Goal: Task Accomplishment & Management: Manage account settings

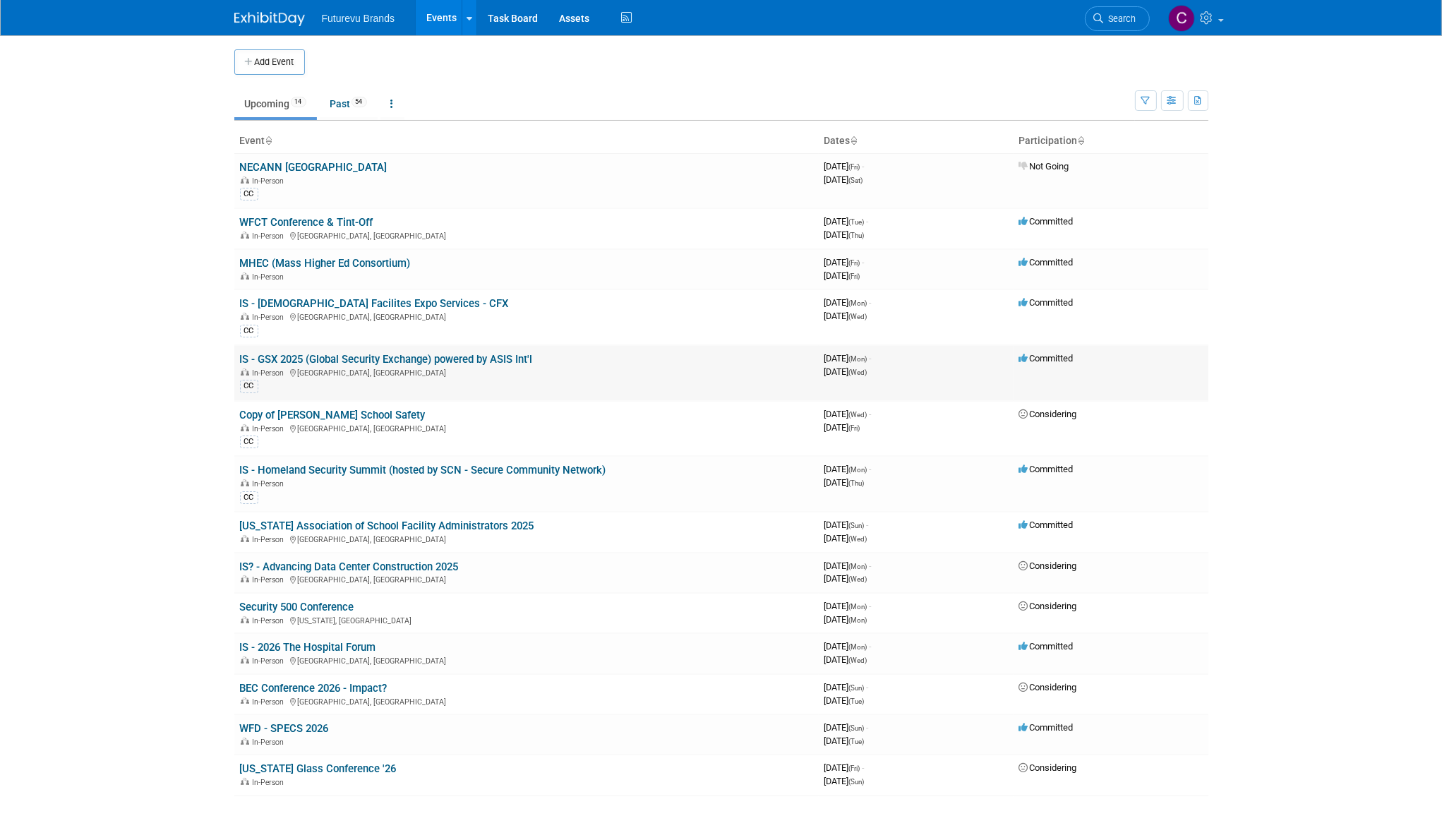
click at [414, 356] on link "IS - GSX 2025 (Global Security Exchange) powered by ASIS Int'l" at bounding box center [387, 360] width 293 height 13
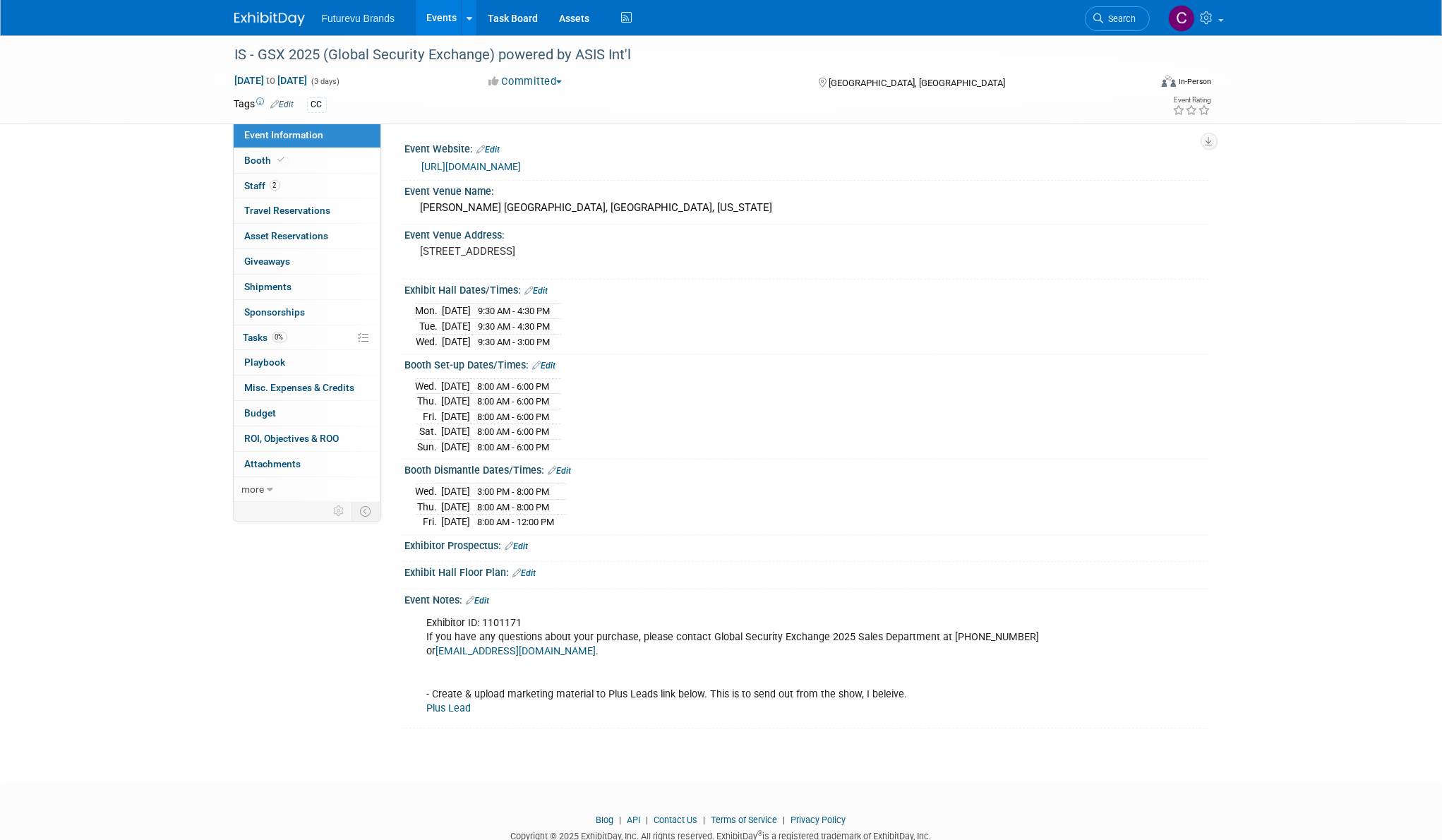
click at [511, 165] on link "https://www.gsx.org/exhibit/" at bounding box center [472, 166] width 99 height 11
click at [253, 151] on link "Booth" at bounding box center [307, 161] width 147 height 25
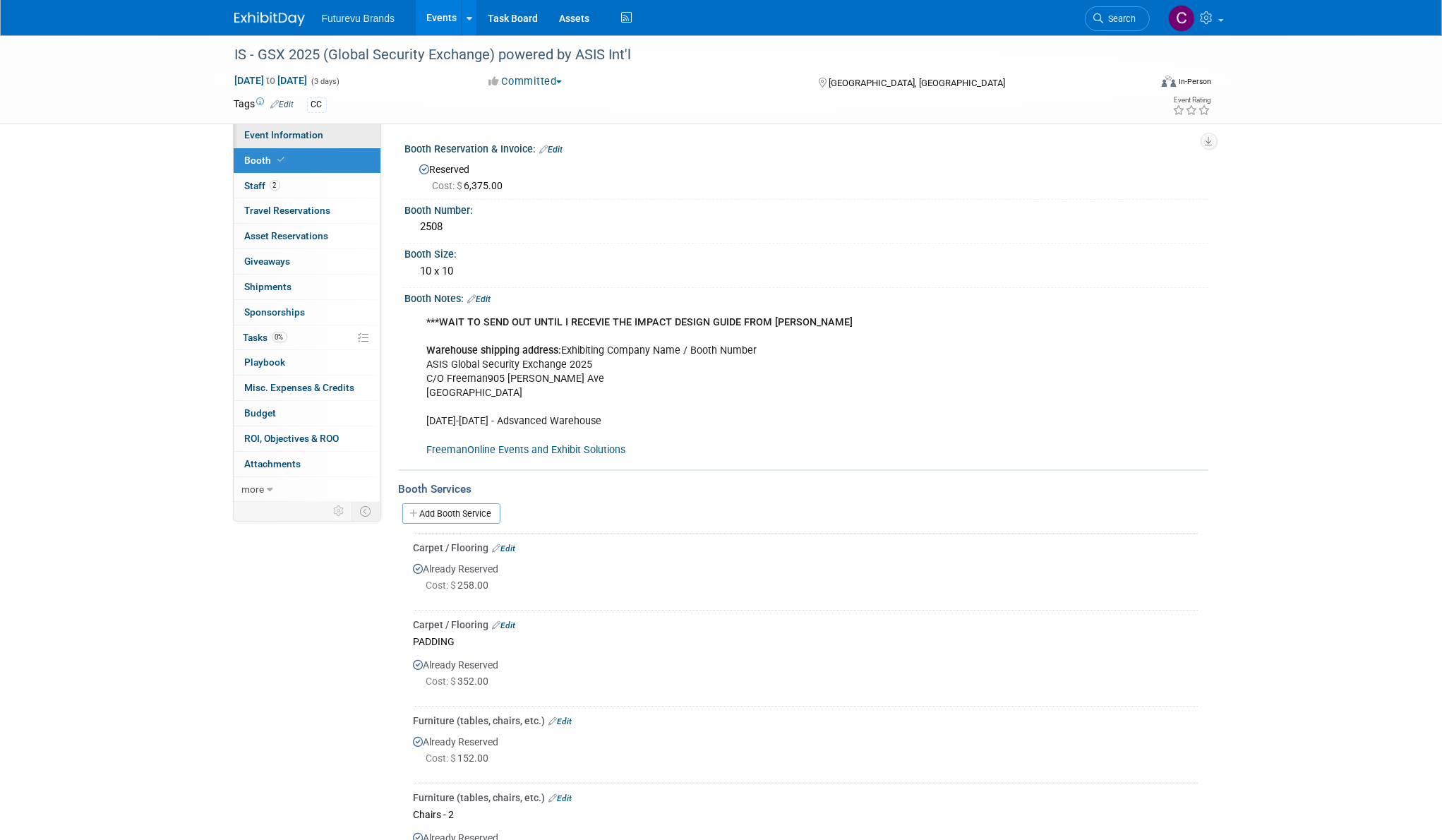
click at [330, 132] on link "Event Information" at bounding box center [307, 135] width 147 height 25
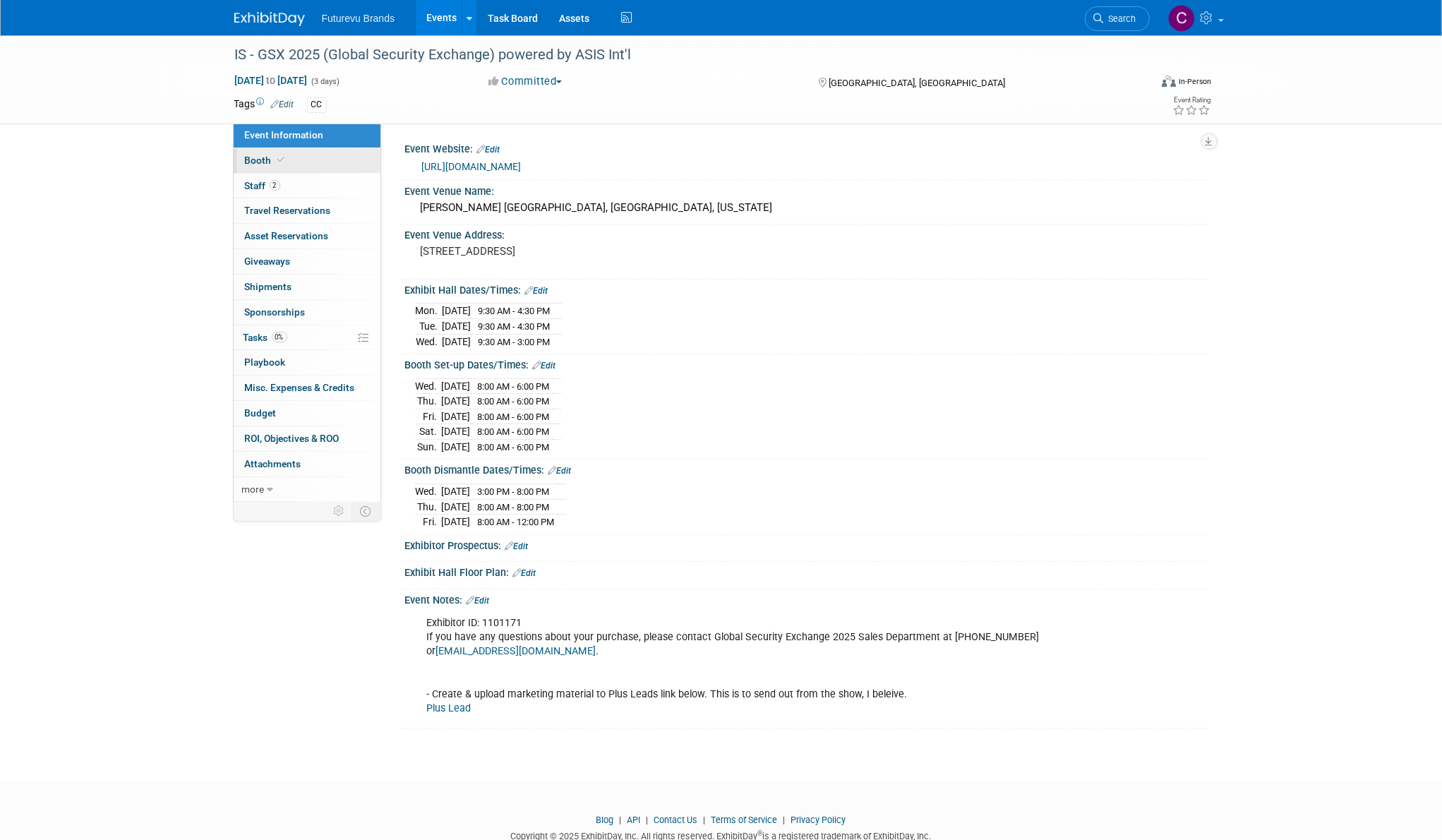
click at [308, 161] on link "Booth" at bounding box center [307, 161] width 147 height 25
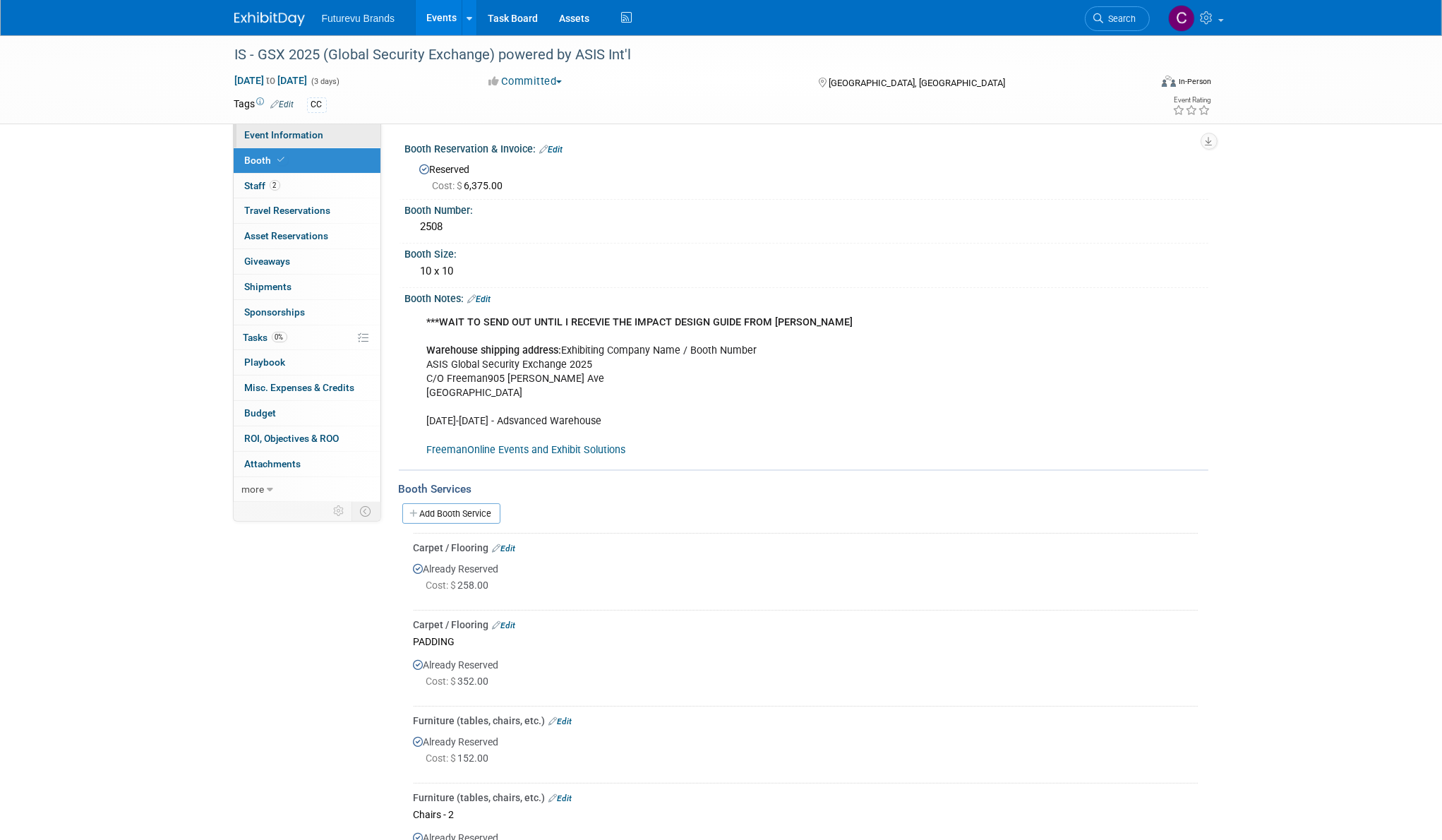
click at [301, 135] on span "Event Information" at bounding box center [284, 135] width 79 height 11
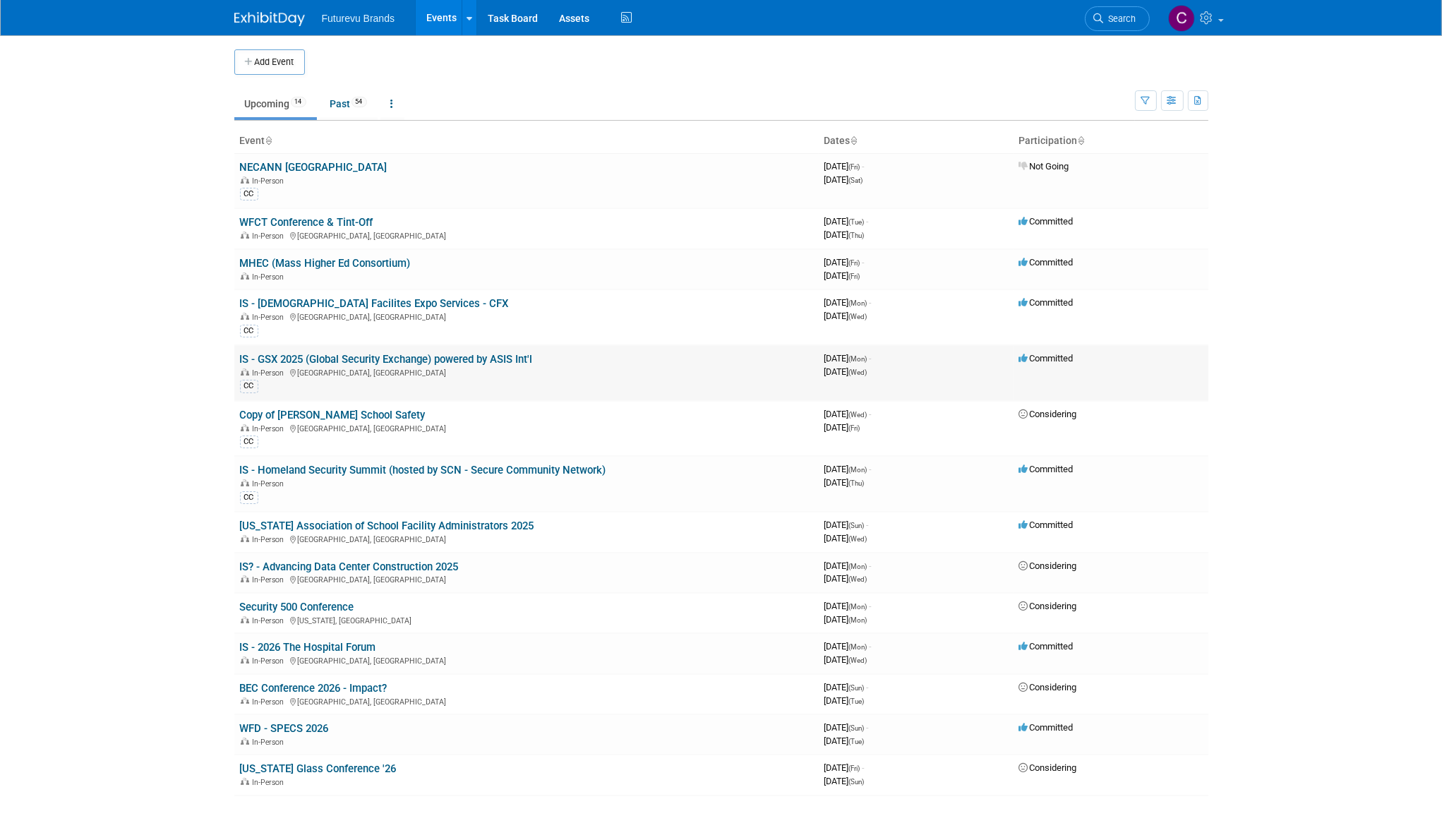
click at [395, 358] on link "IS - GSX 2025 (Global Security Exchange) powered by ASIS Int'l" at bounding box center [387, 360] width 293 height 13
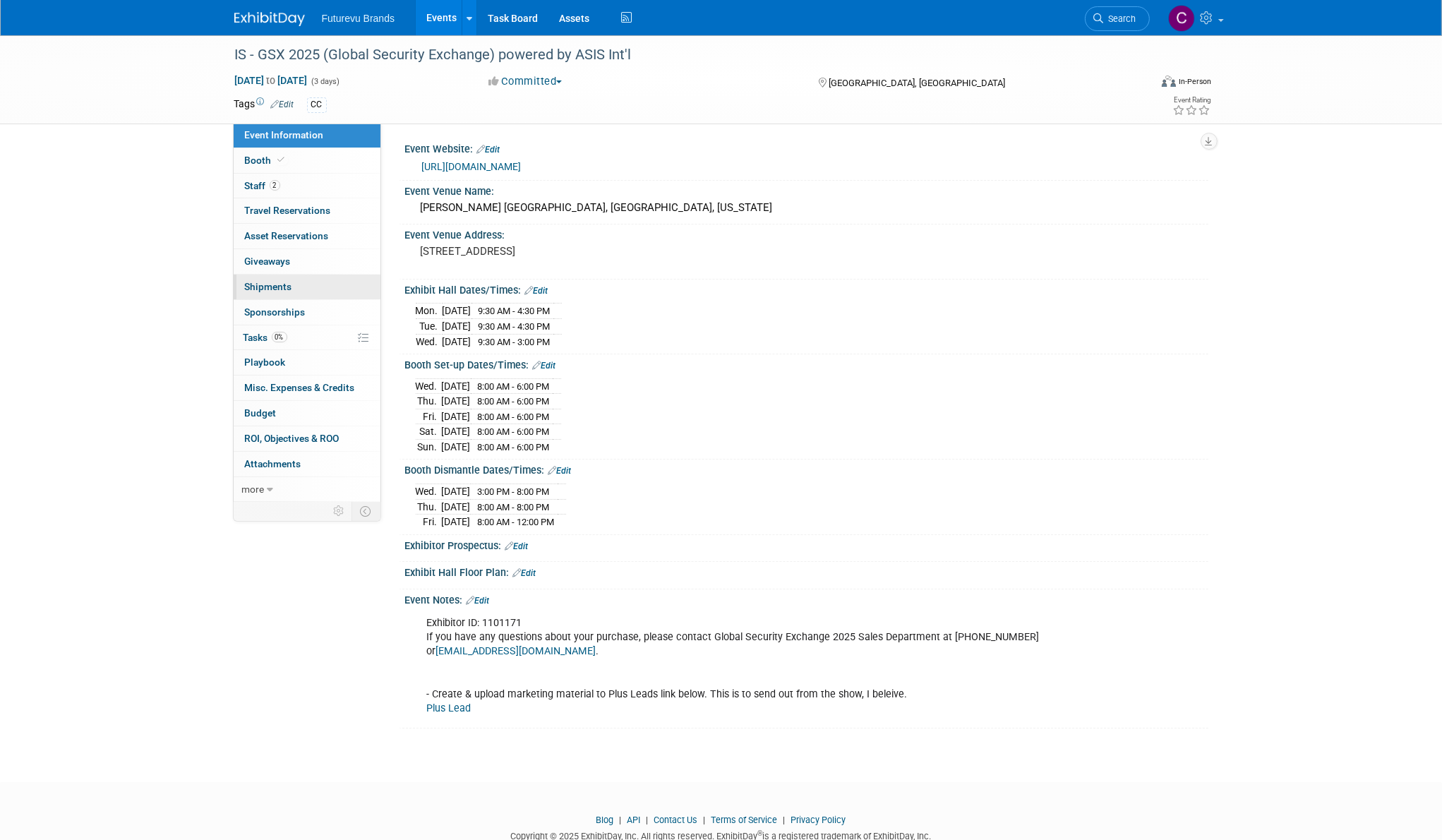
click at [276, 281] on span "Shipments 0" at bounding box center [269, 286] width 48 height 11
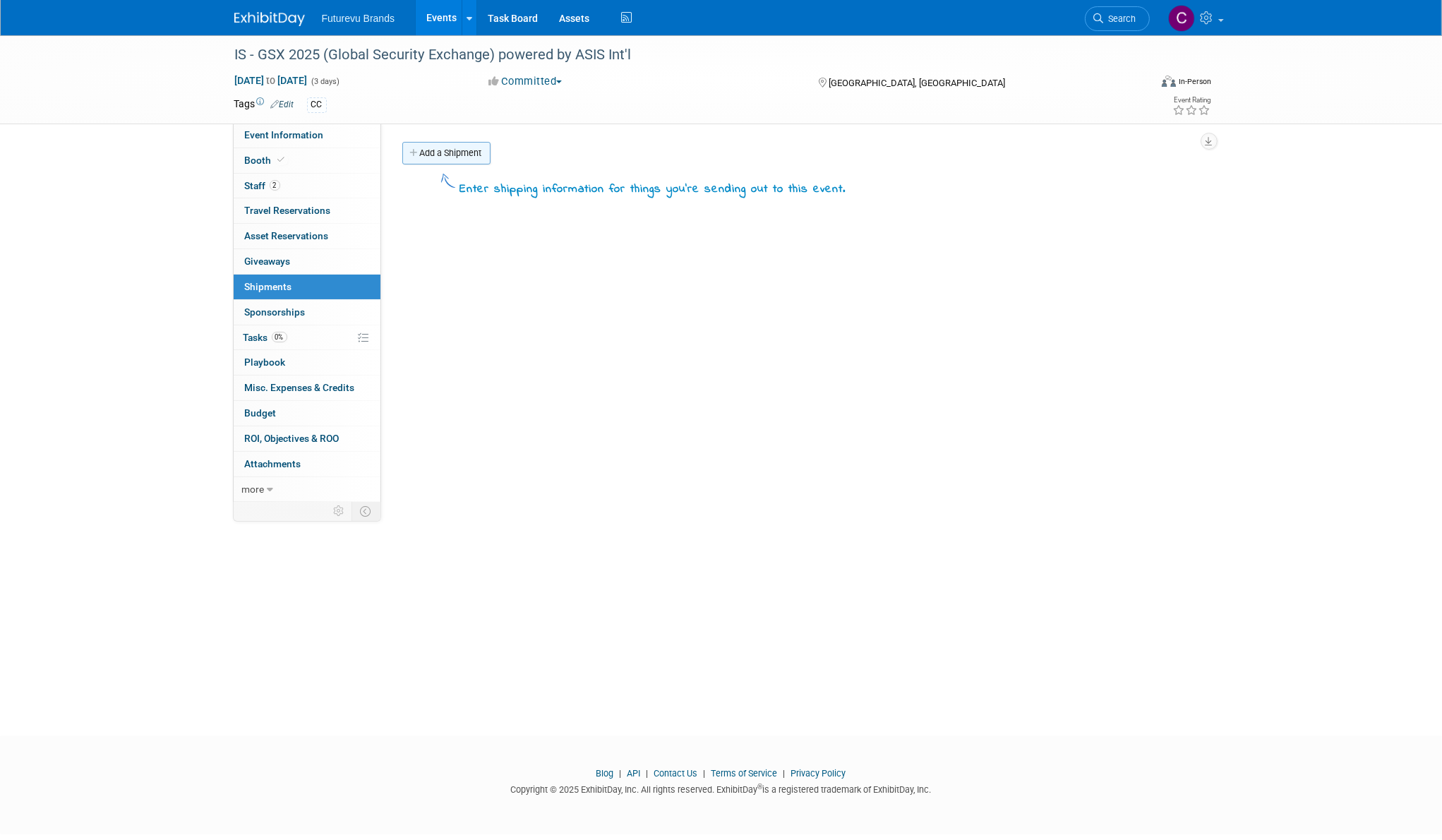
click at [454, 151] on link "Add a Shipment" at bounding box center [446, 154] width 88 height 23
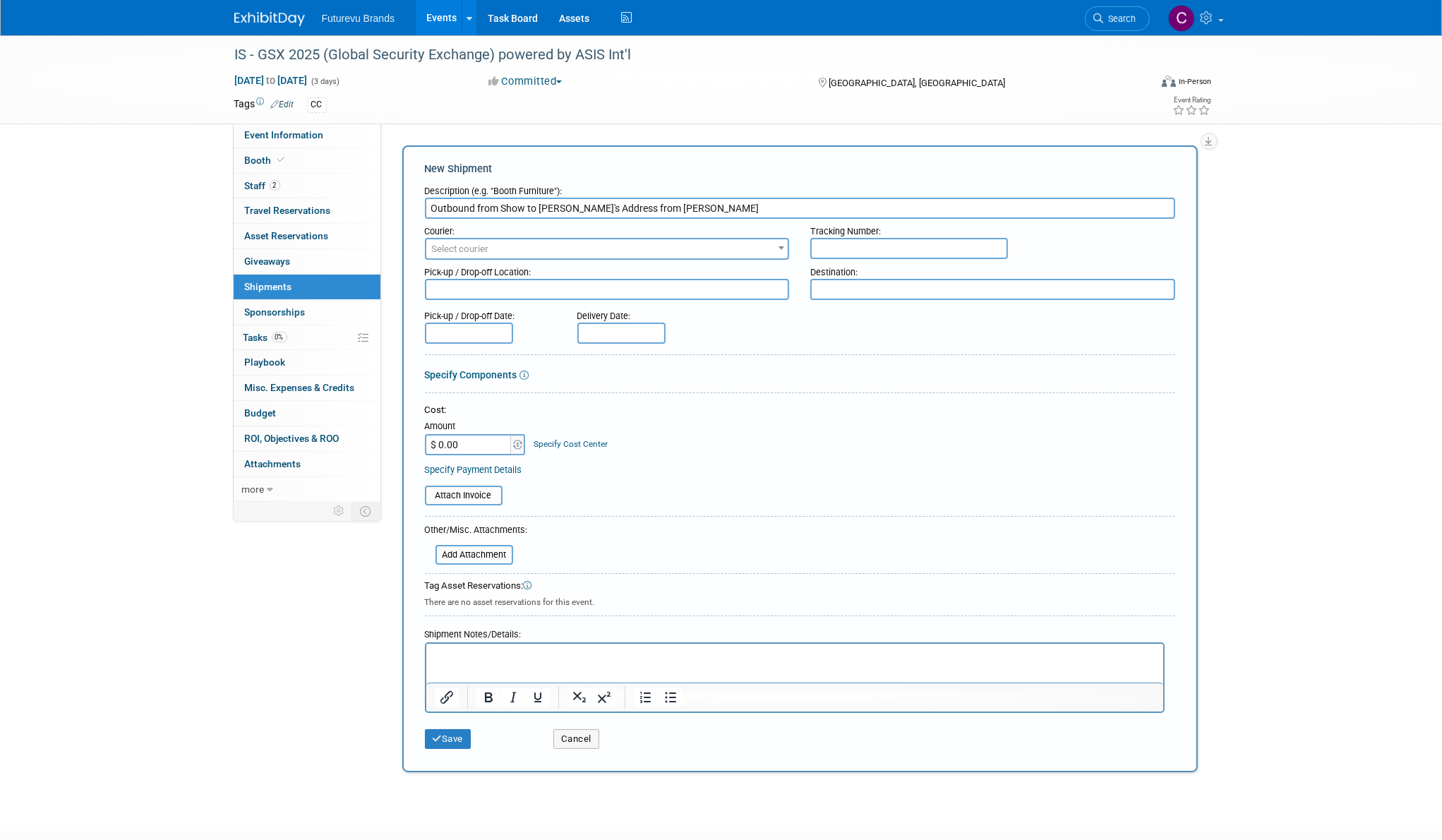
type input "Outbound from Show to Joe's Address from Freeman"
click at [515, 245] on span "Select courier" at bounding box center [607, 249] width 362 height 20
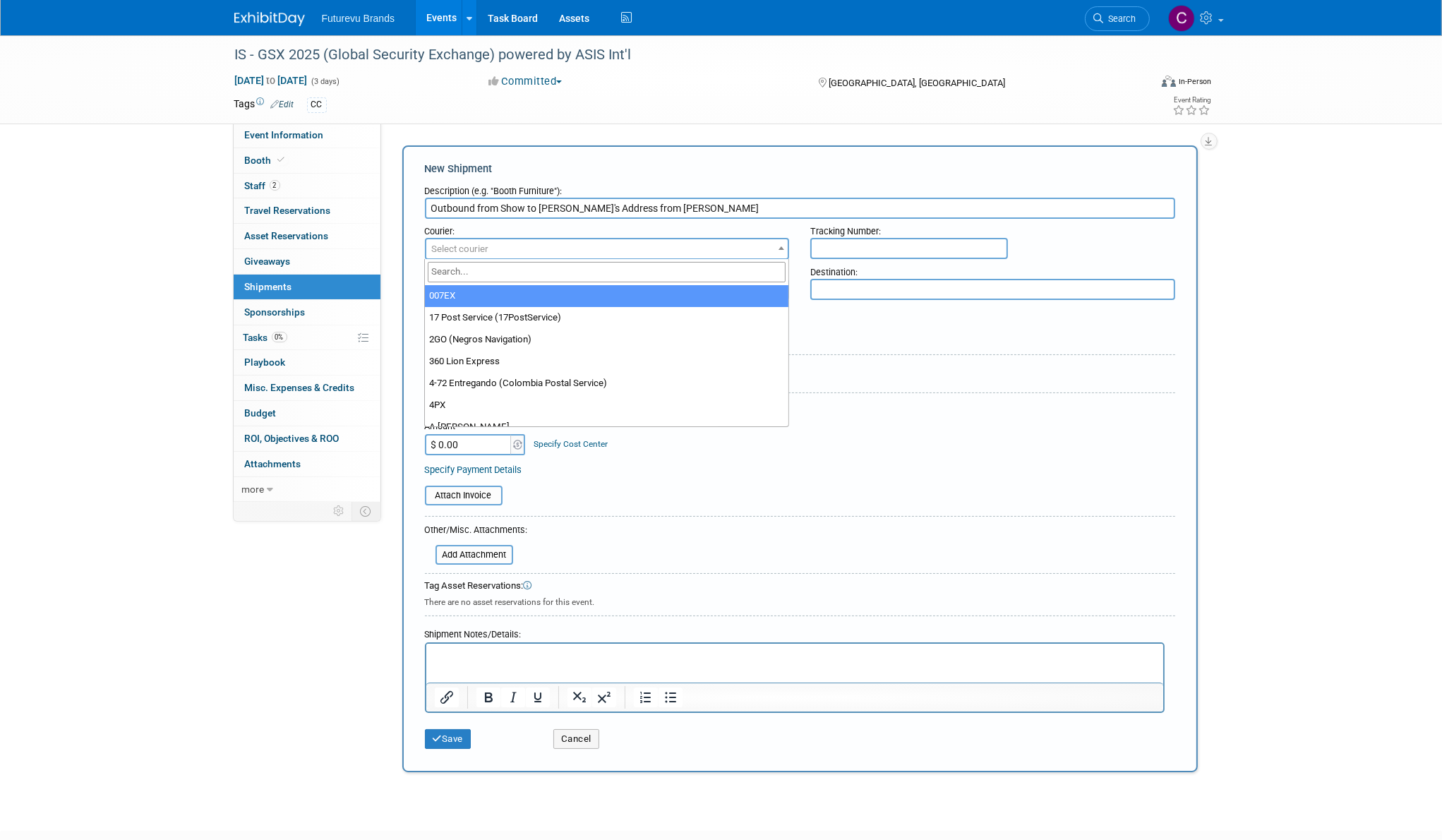
click at [554, 251] on span "Select courier" at bounding box center [607, 249] width 362 height 20
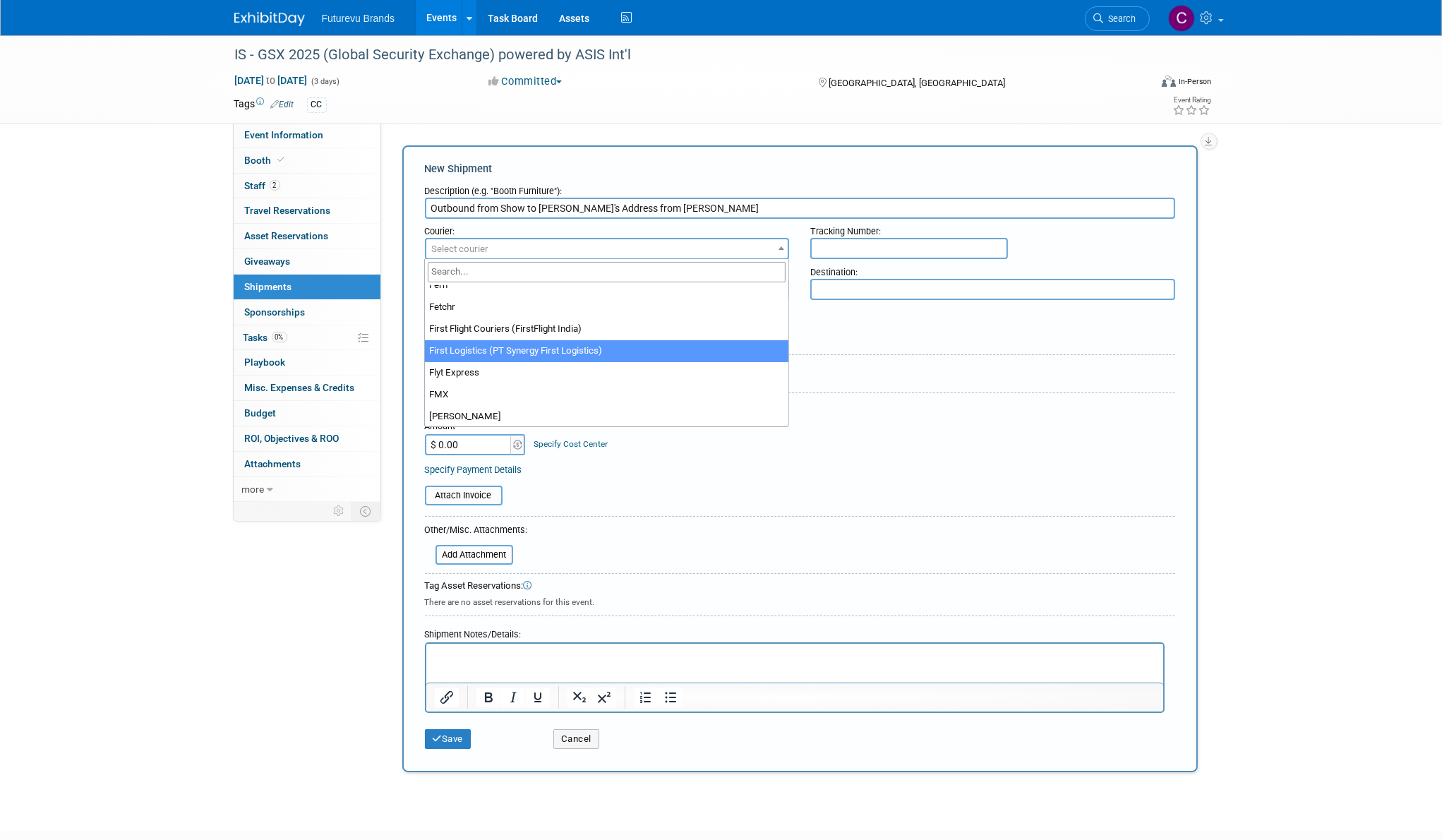
scroll to position [4869, 0]
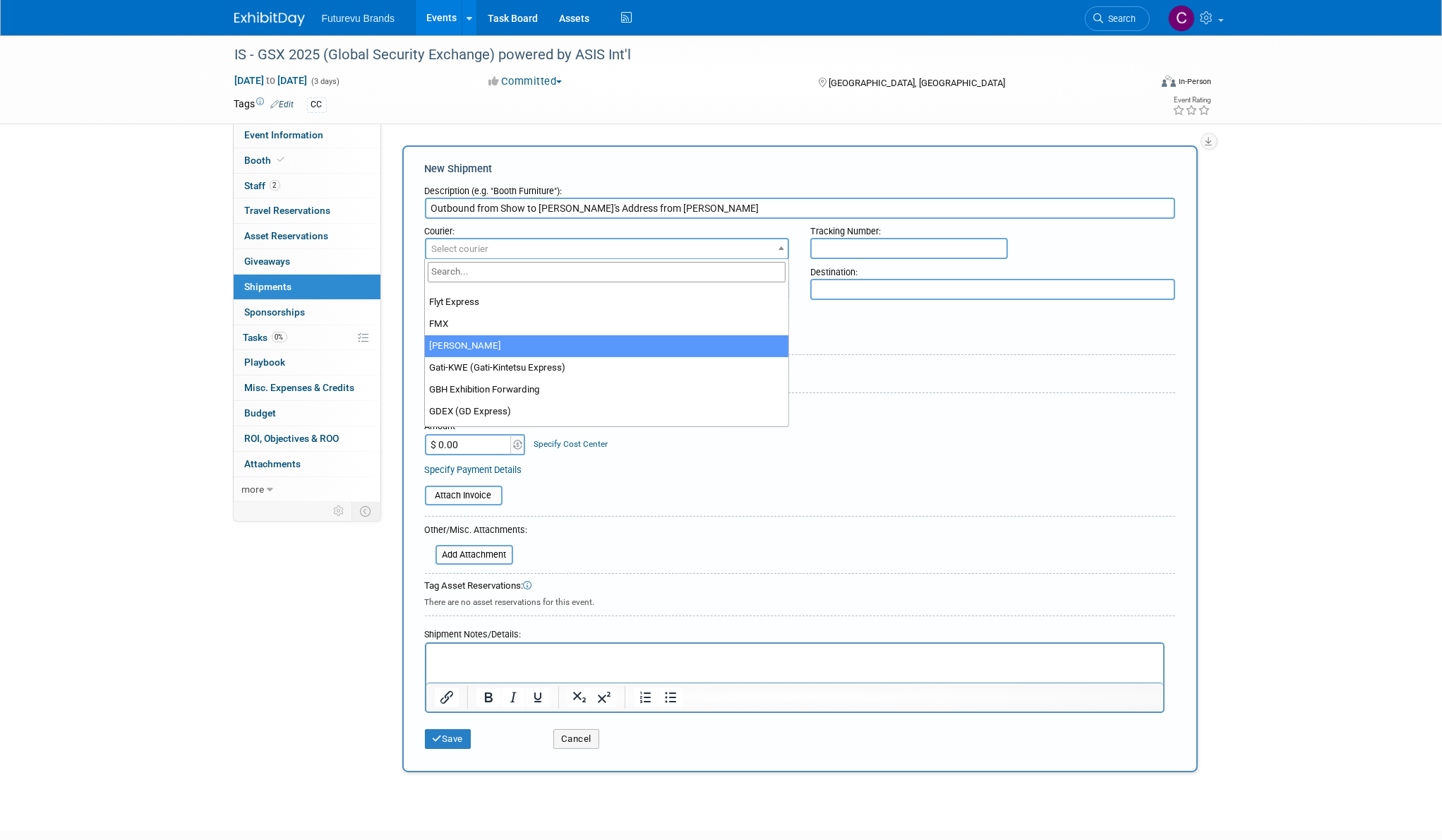
select select "551"
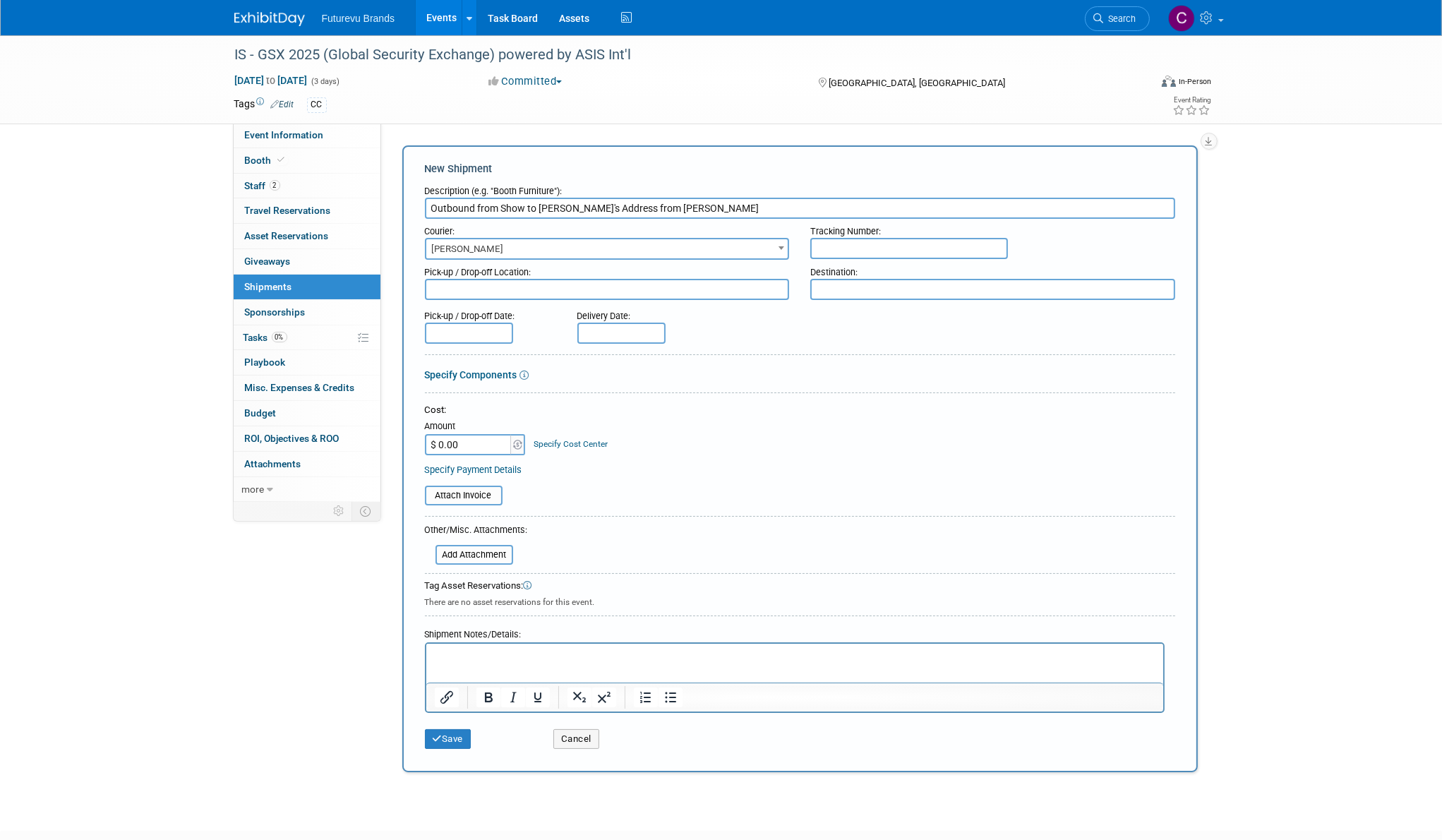
click at [575, 283] on textarea at bounding box center [607, 289] width 365 height 21
type textarea "At Show"
click at [976, 289] on textarea at bounding box center [992, 289] width 365 height 21
type textarea "Joe's House"
click at [526, 652] on p "Rich Text Area. Press ALT-0 for help." at bounding box center [795, 656] width 721 height 14
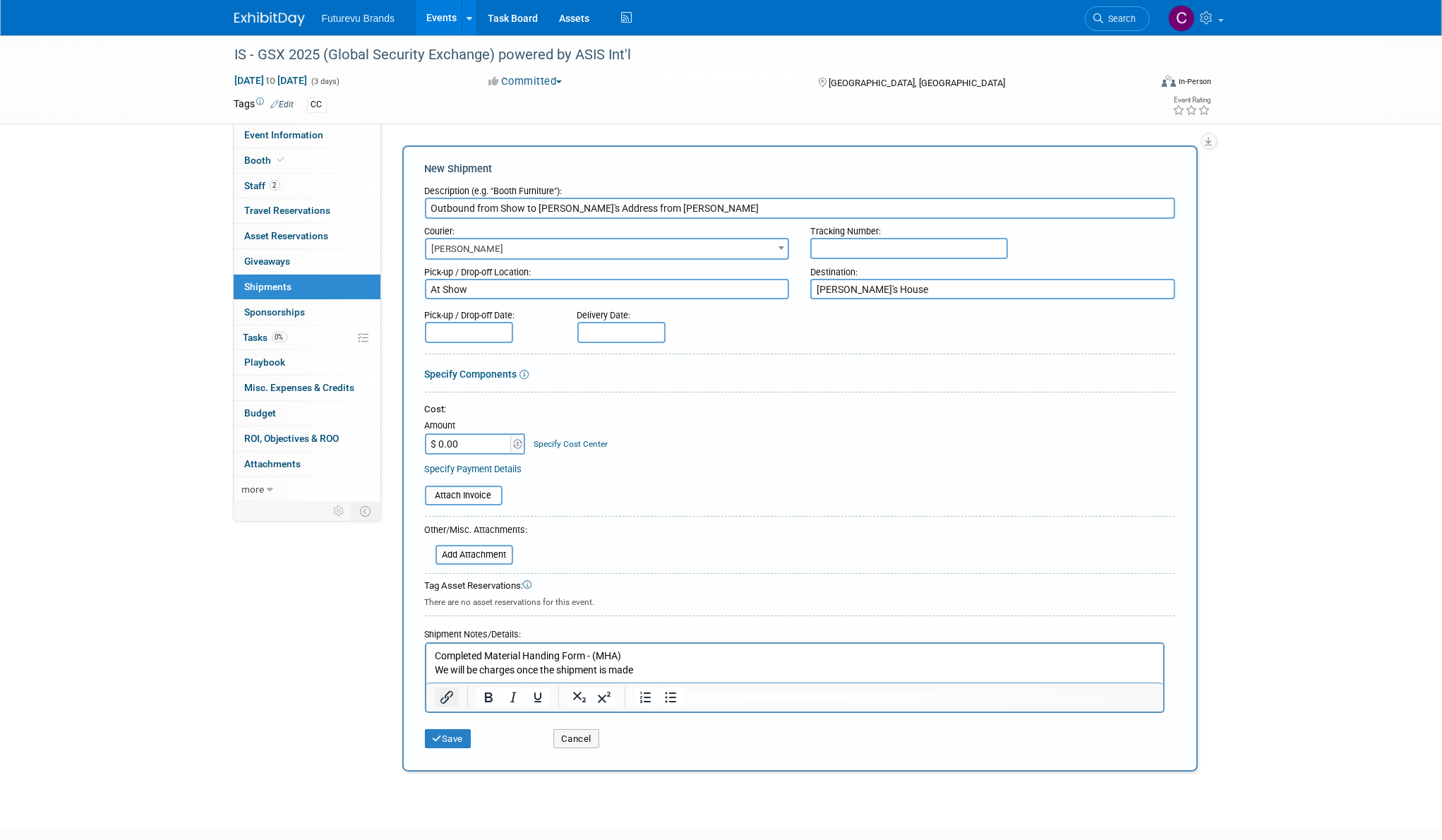
click at [440, 694] on icon "Insert/edit link" at bounding box center [447, 697] width 17 height 17
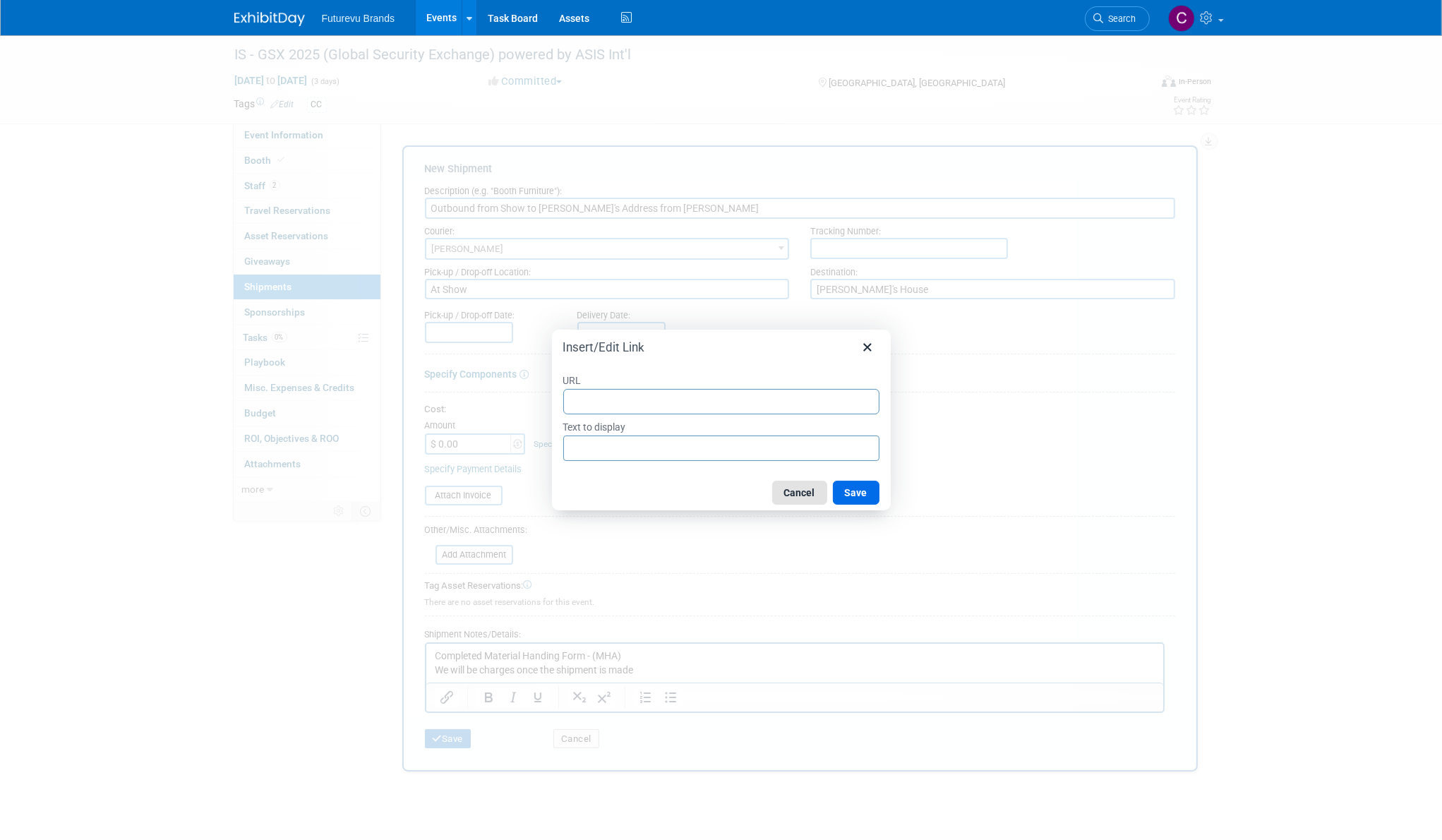
click at [815, 495] on button "Cancel" at bounding box center [799, 492] width 55 height 24
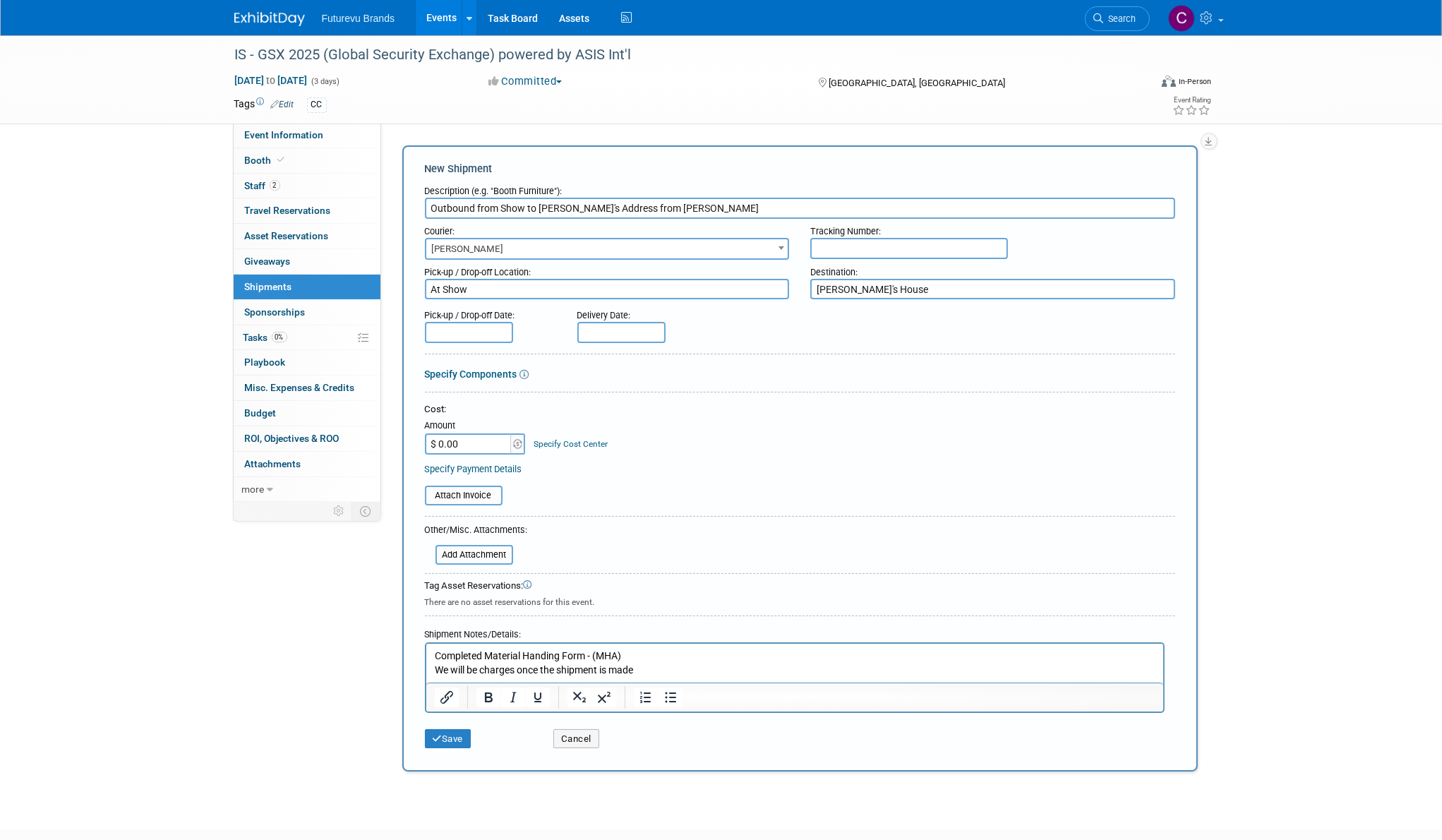
click at [685, 602] on div "There are no asset reservations for this event." at bounding box center [800, 601] width 750 height 16
click at [495, 546] on input "file" at bounding box center [428, 555] width 168 height 17
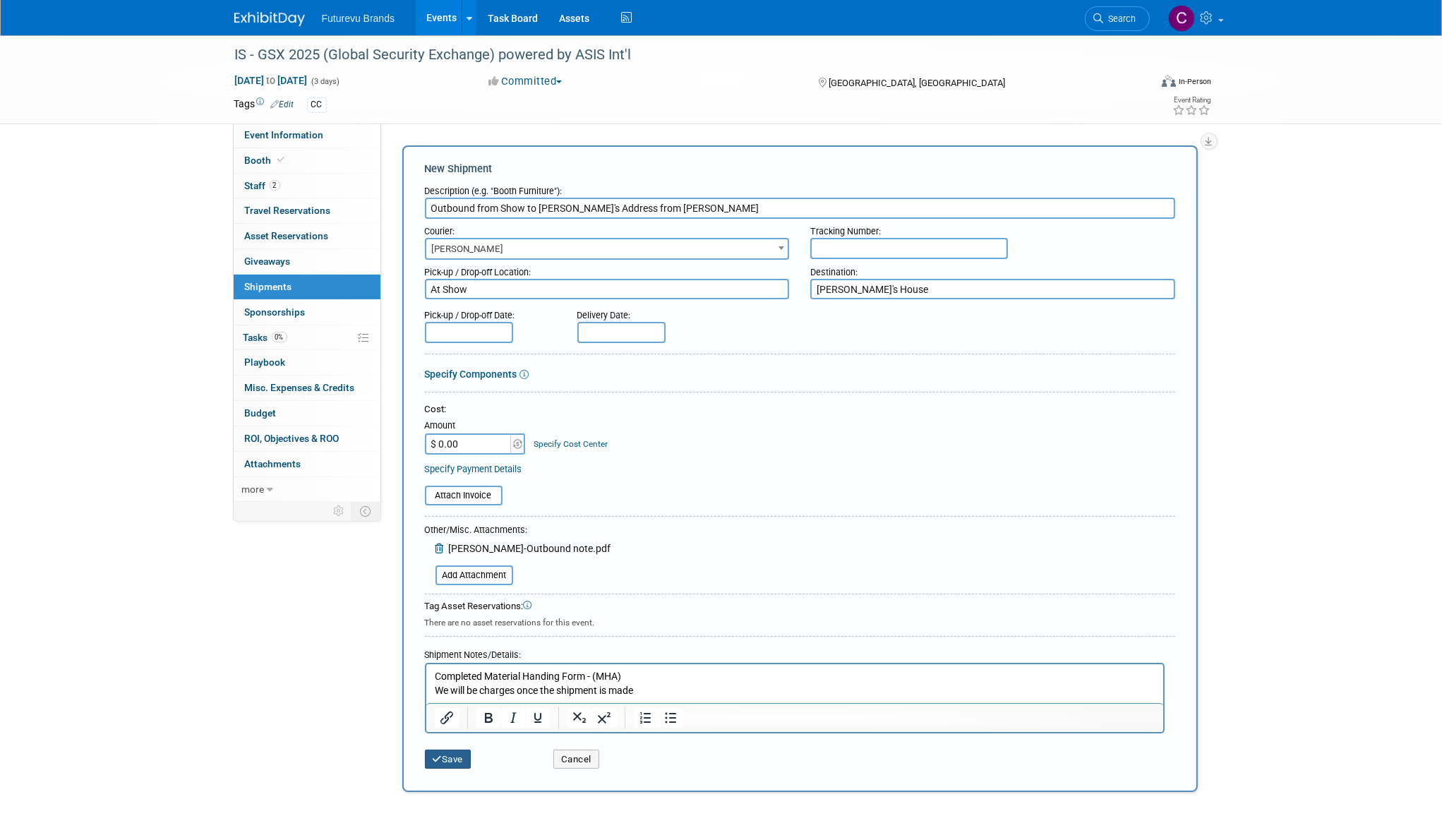
click at [458, 757] on button "Save" at bounding box center [448, 760] width 47 height 20
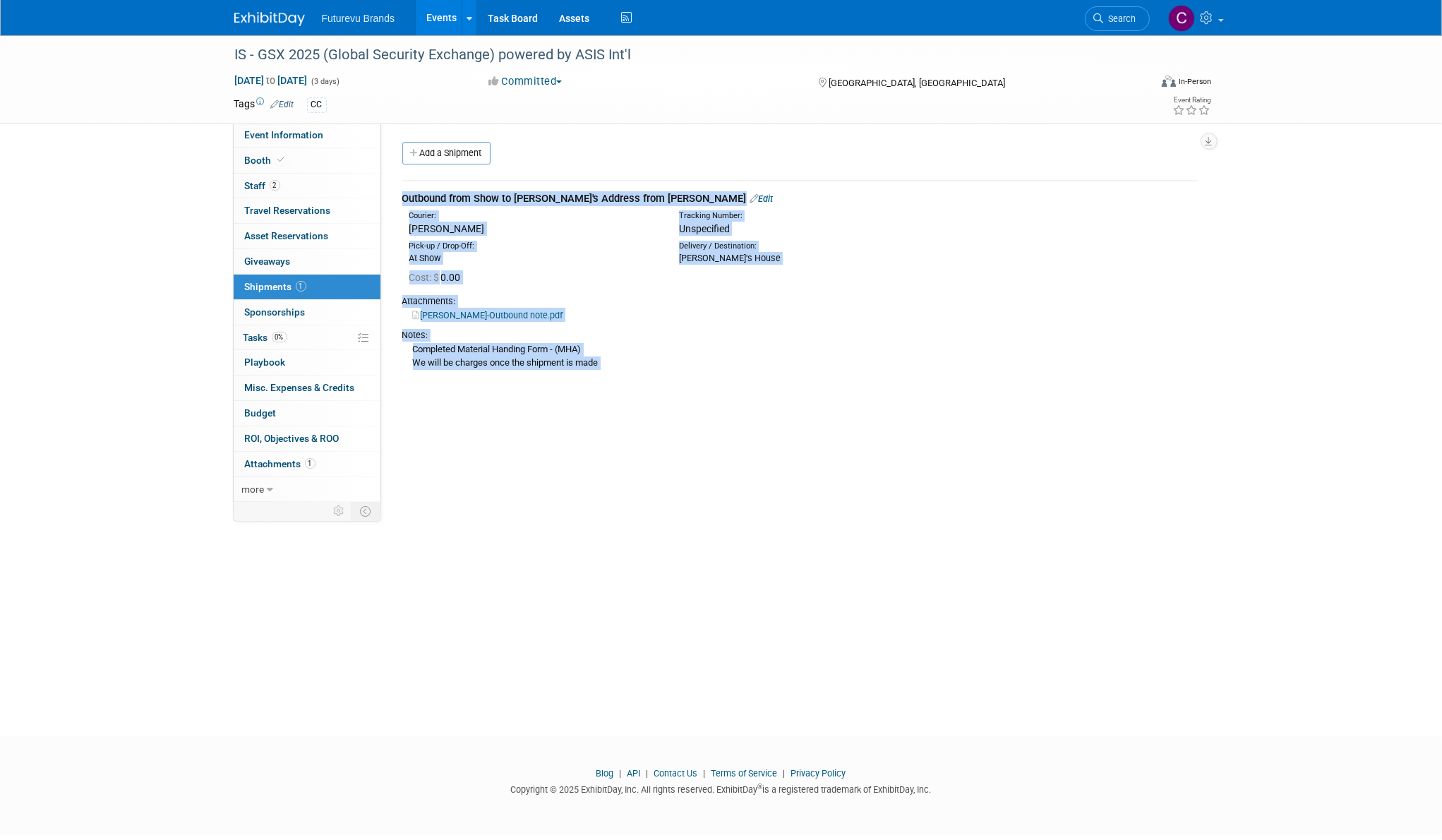
click at [957, 500] on div "IS - GSX 2025 (Global Security Exchange) powered by ASIS Int'l Sep 29, 2025 to …" at bounding box center [721, 372] width 1442 height 674
click at [443, 17] on link "Events" at bounding box center [441, 18] width 51 height 36
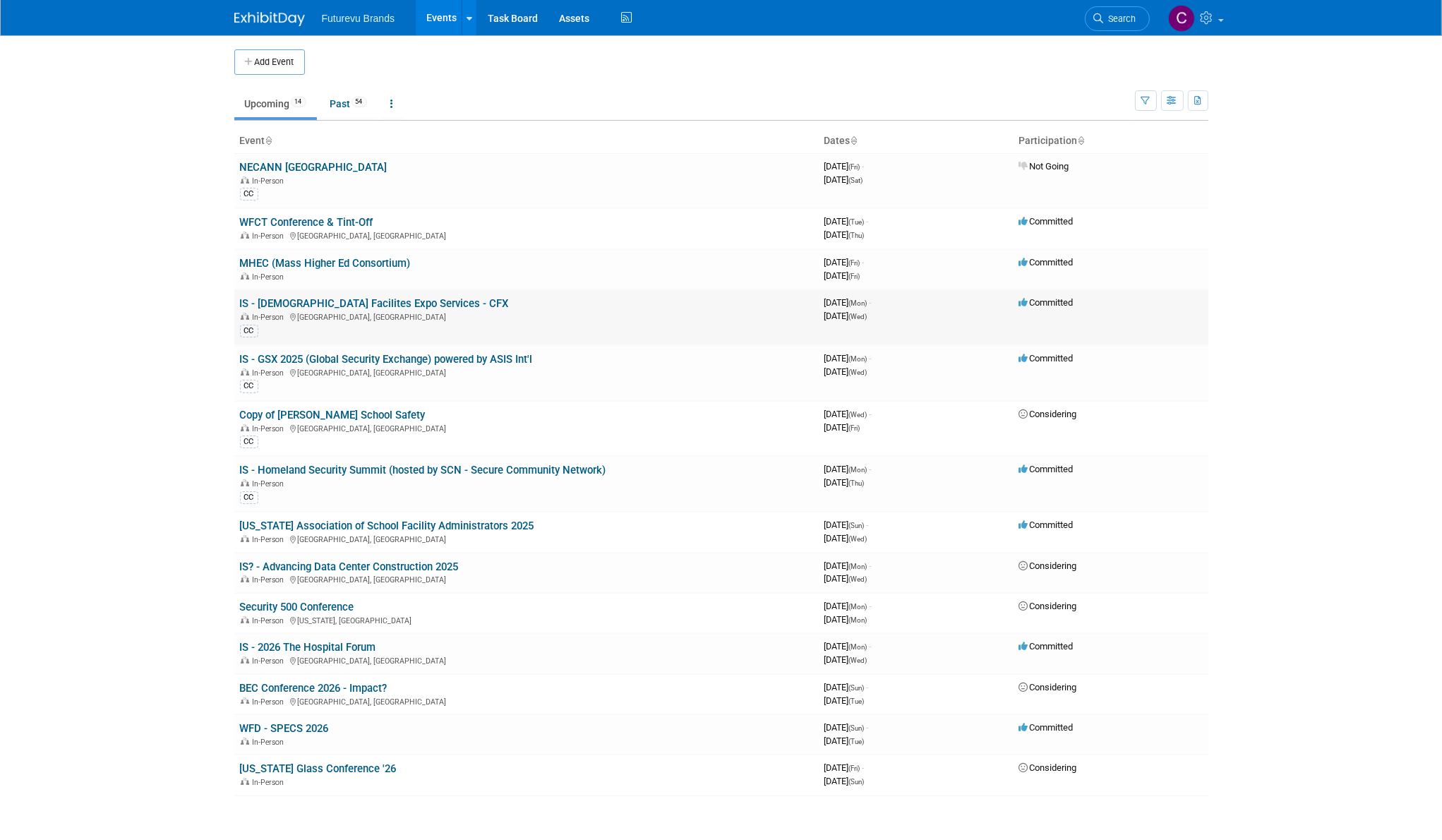
click at [400, 301] on link "IS - [DEMOGRAPHIC_DATA] Facilites Expo Services - CFX" at bounding box center [375, 303] width 269 height 13
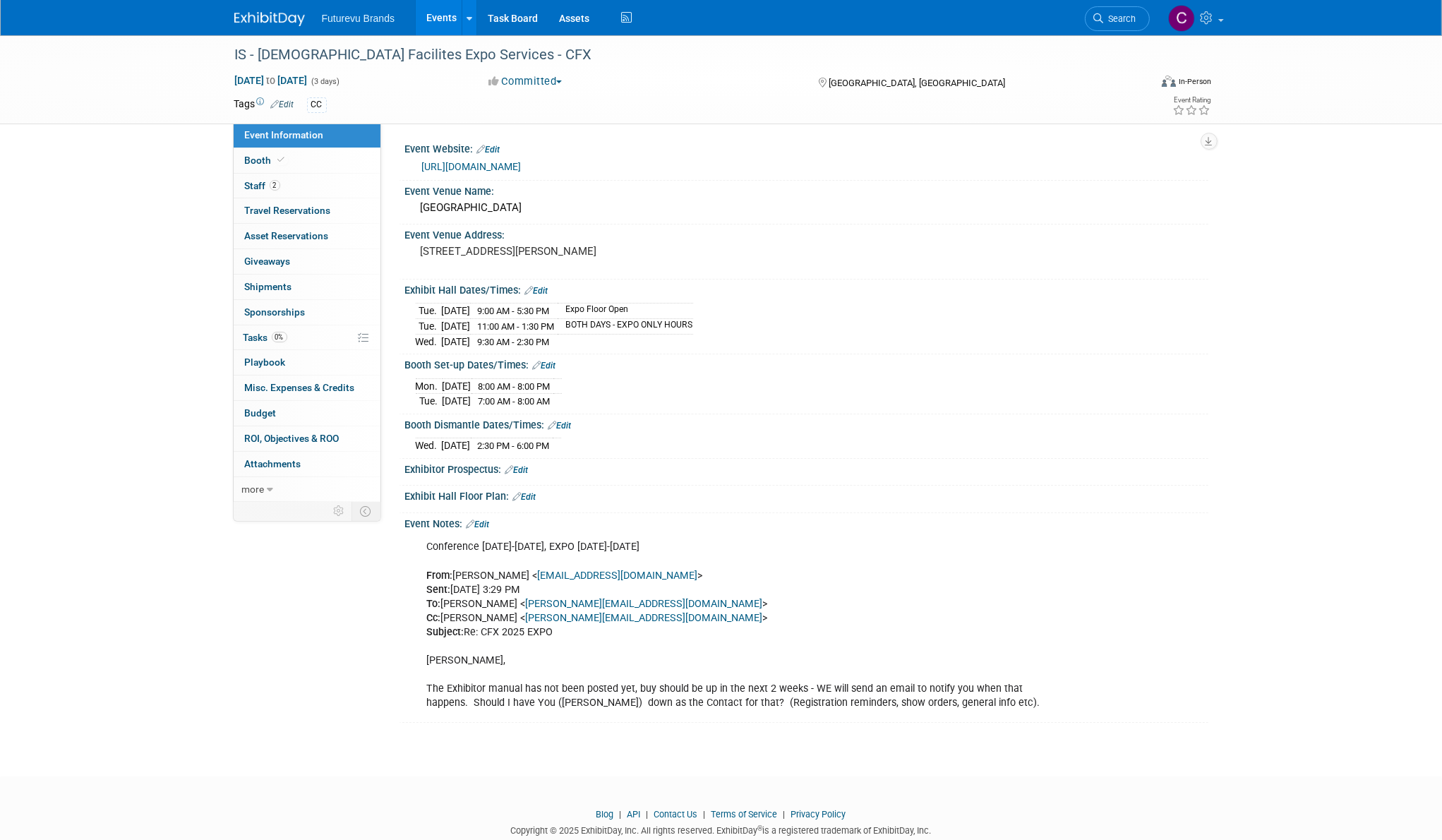
click at [522, 161] on link "[URL][DOMAIN_NAME]" at bounding box center [472, 166] width 99 height 11
click at [252, 156] on span "Booth" at bounding box center [267, 160] width 43 height 11
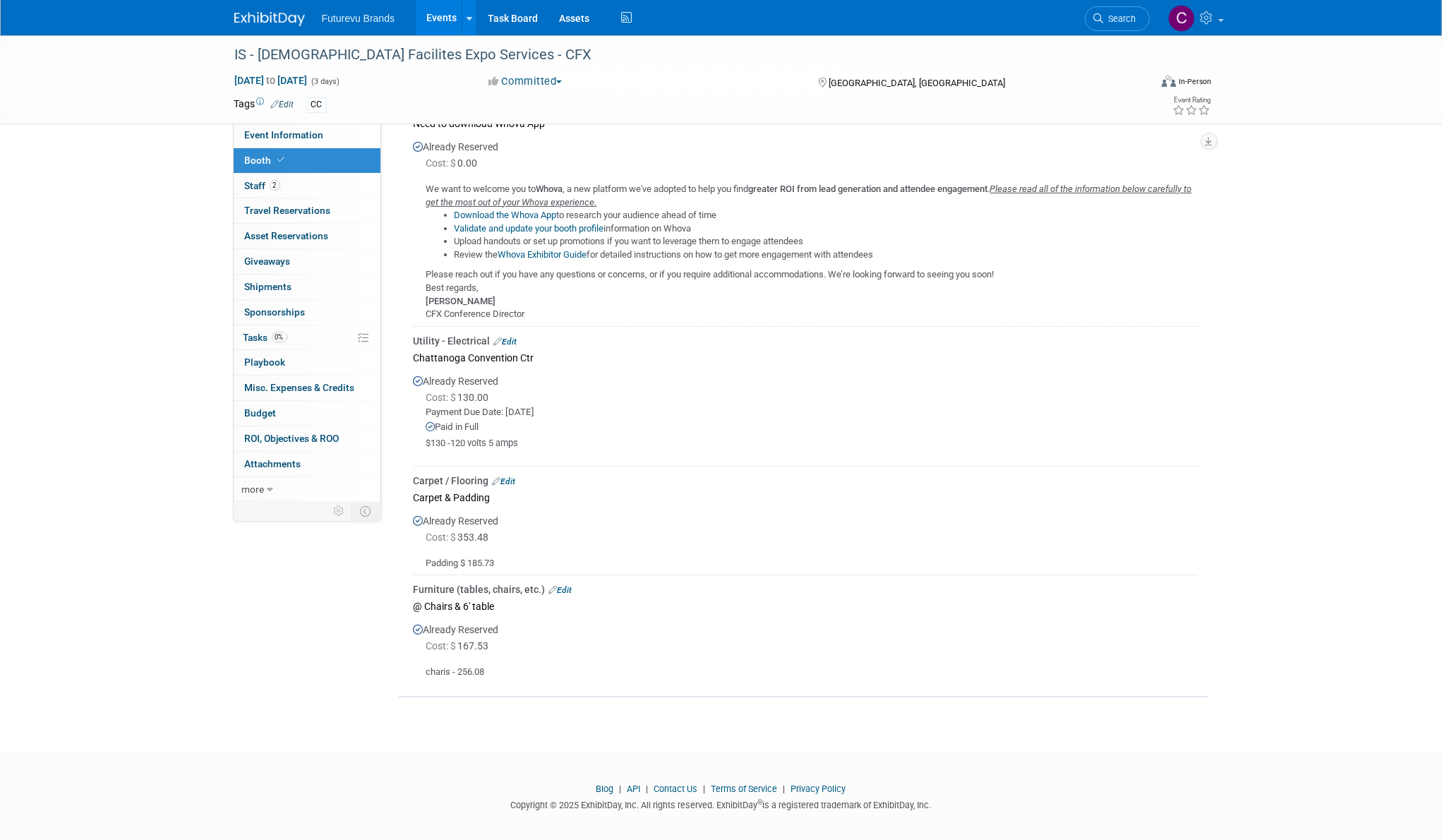
scroll to position [349, 0]
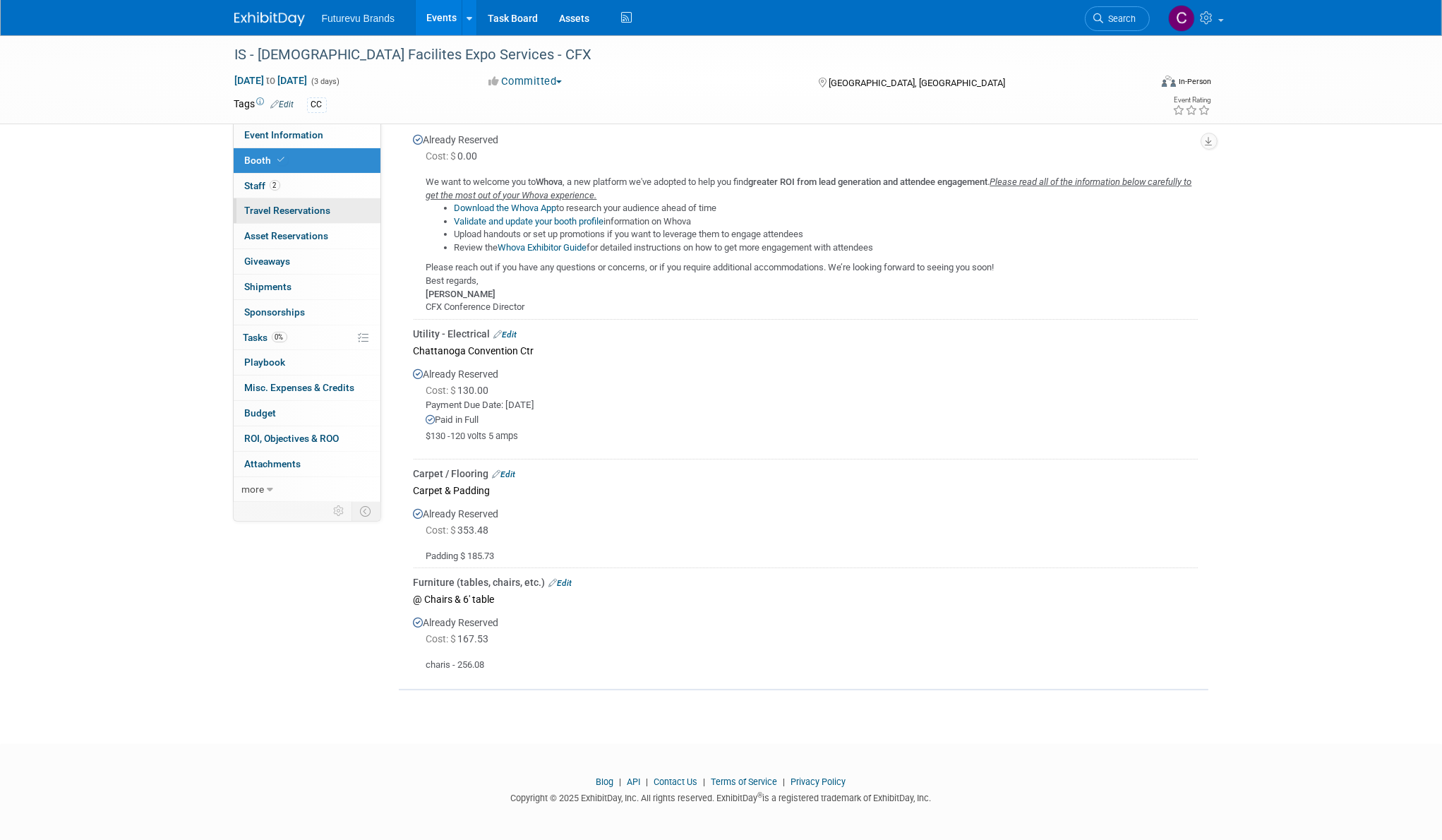
click at [288, 208] on span "Travel Reservations 0" at bounding box center [288, 210] width 86 height 11
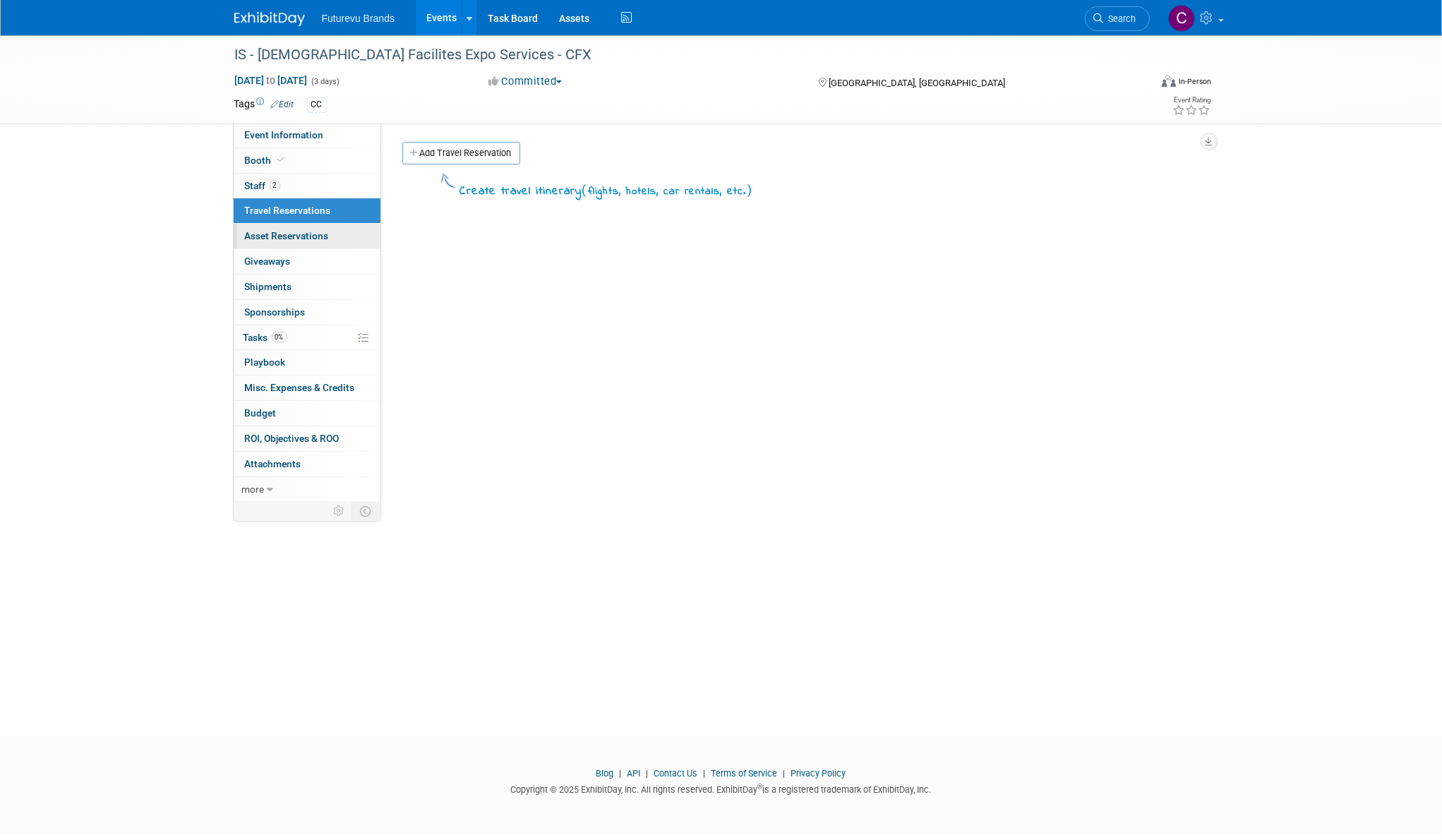
click at [271, 235] on span "Asset Reservations 0" at bounding box center [287, 236] width 84 height 11
click at [249, 183] on span "Staff 2" at bounding box center [263, 185] width 36 height 11
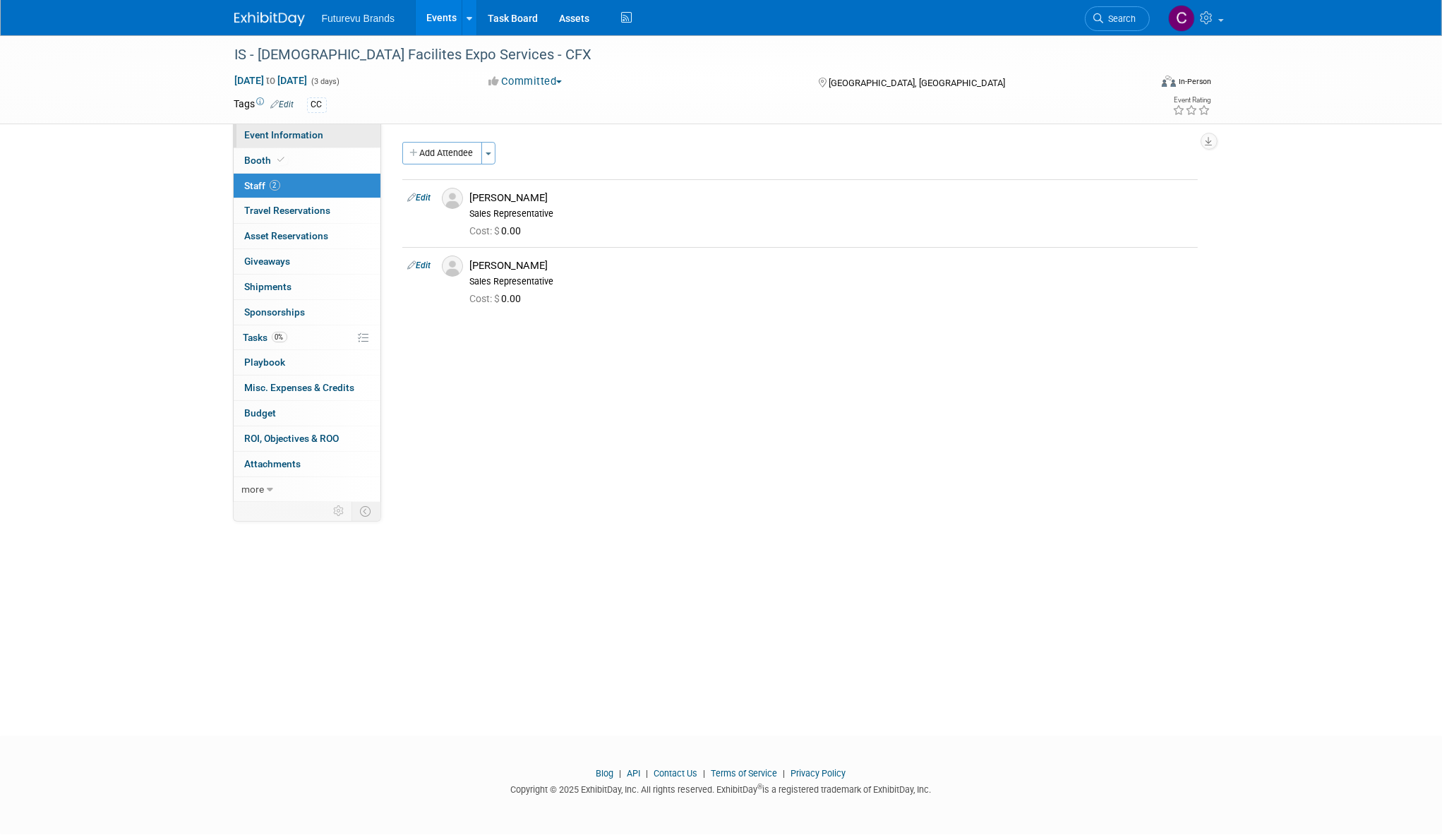
click at [283, 139] on span "Event Information" at bounding box center [284, 135] width 79 height 11
